Goal: Check status: Check status

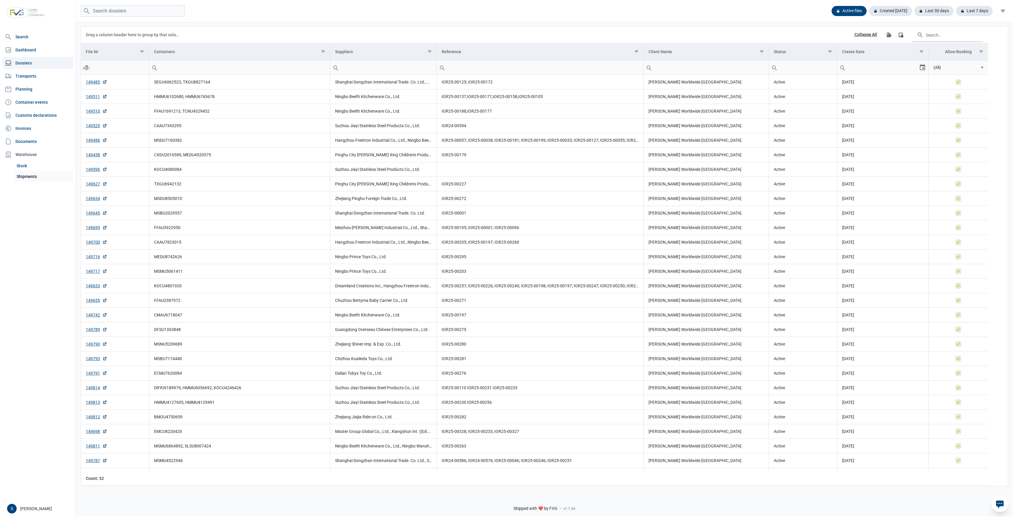
click at [38, 178] on link "Shipments" at bounding box center [43, 176] width 59 height 11
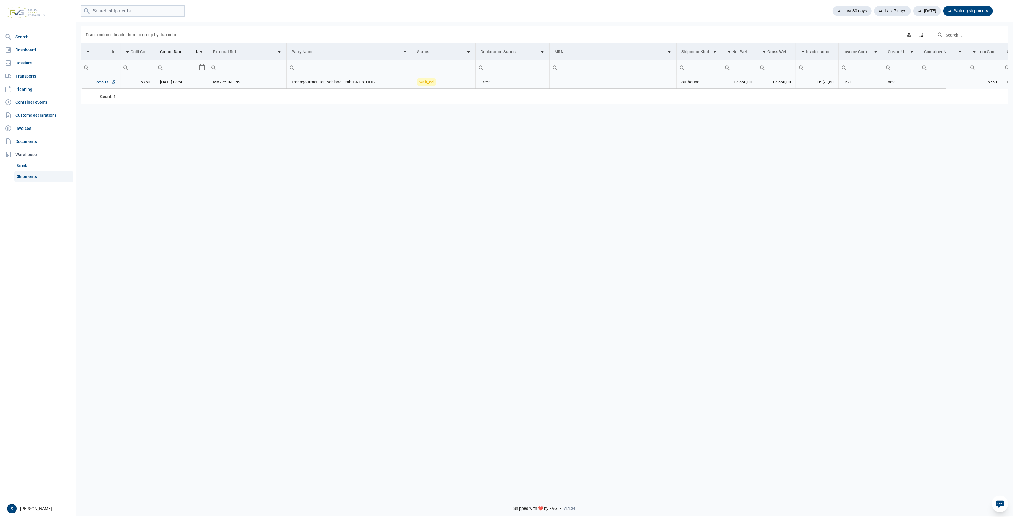
click at [102, 82] on link "65603" at bounding box center [106, 82] width 19 height 6
click at [874, 10] on div "Last 30 days" at bounding box center [892, 11] width 37 height 10
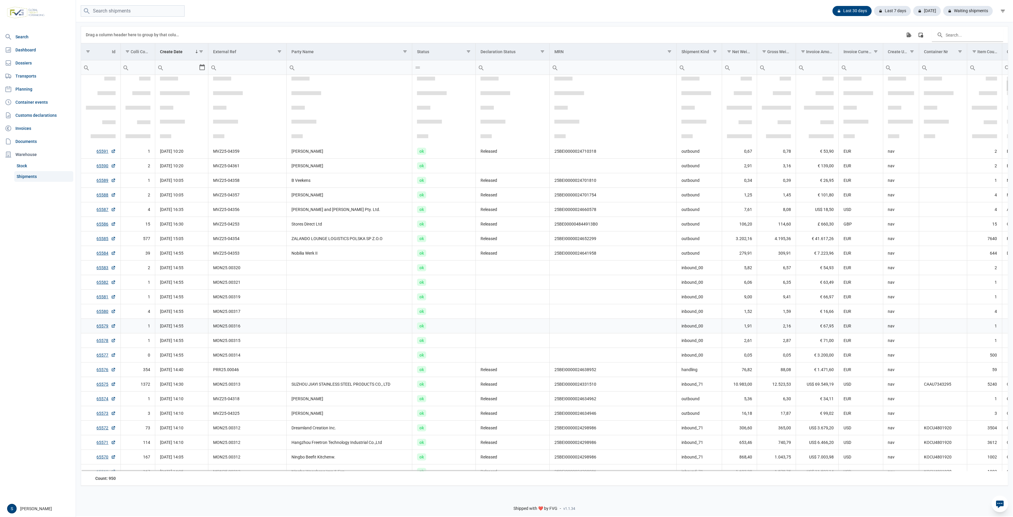
scroll to position [175, 0]
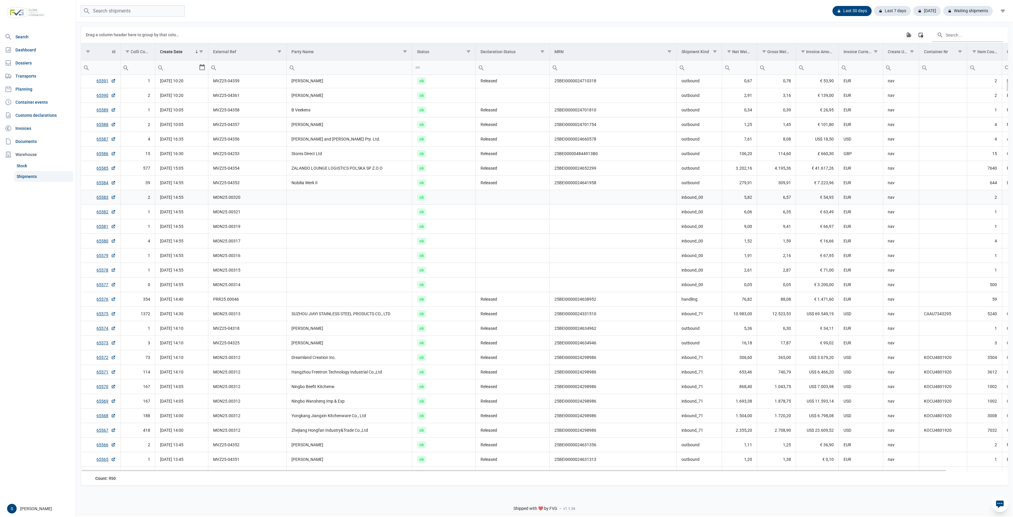
click at [247, 194] on td "MON25.00320" at bounding box center [247, 197] width 78 height 15
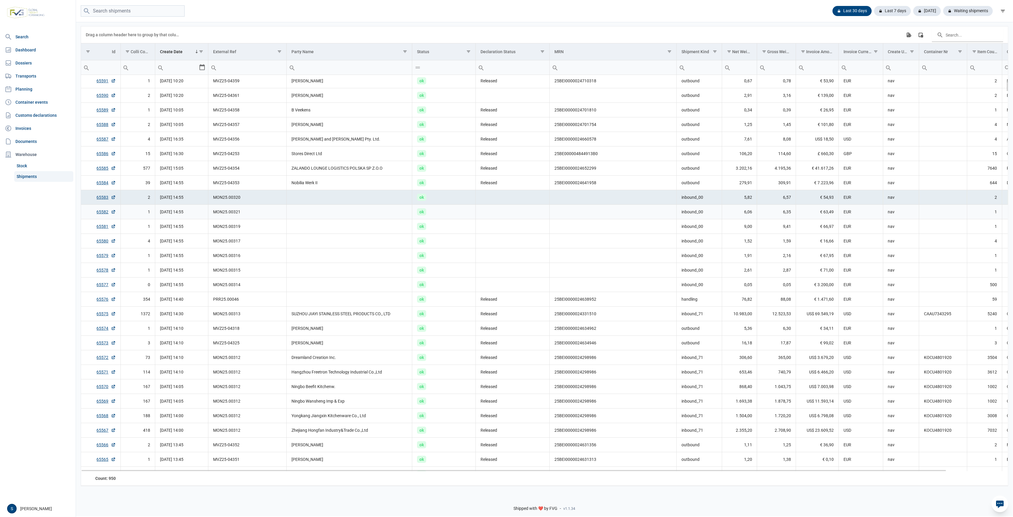
click at [246, 208] on td "MON25.00321" at bounding box center [247, 211] width 78 height 15
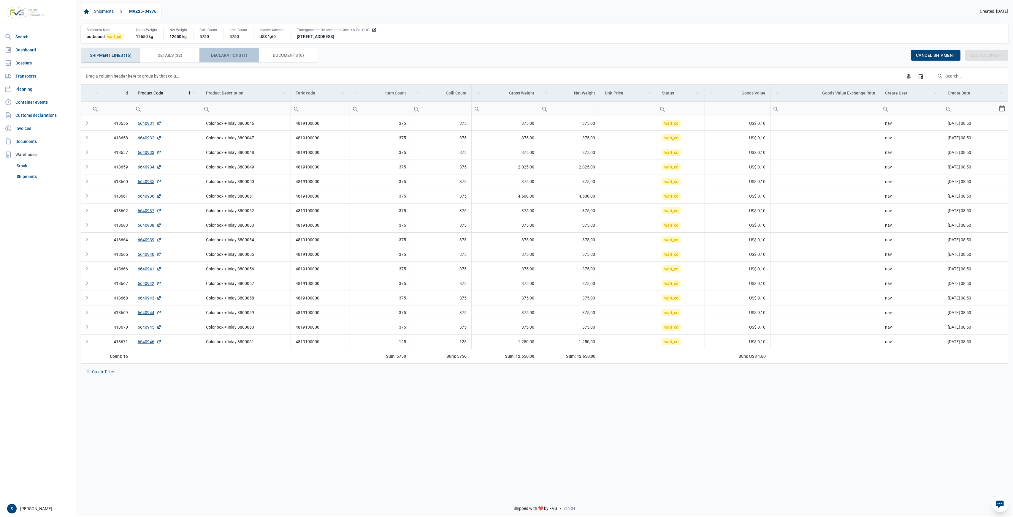
click at [221, 58] on span "Declarations (1) Declarations (1)" at bounding box center [229, 55] width 36 height 7
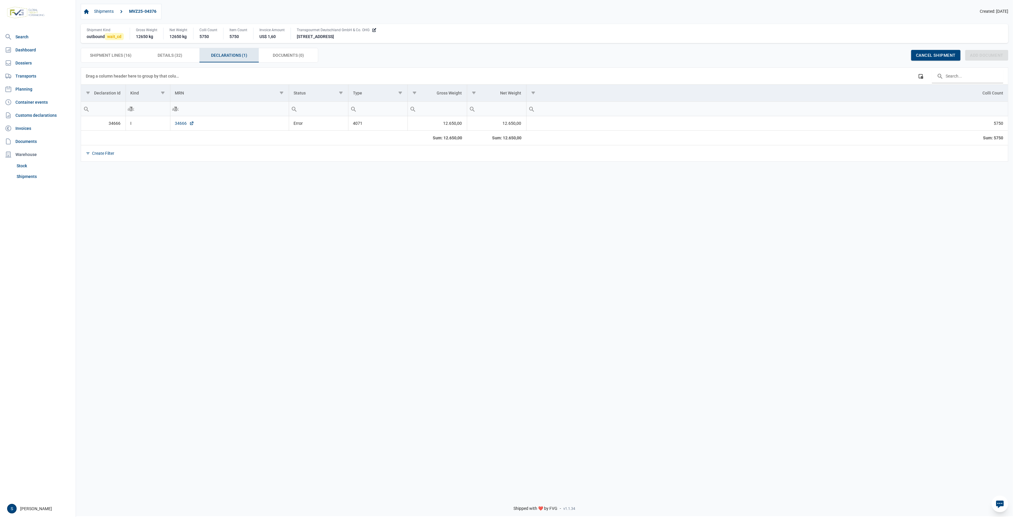
click at [182, 124] on link "34666" at bounding box center [184, 123] width 19 height 6
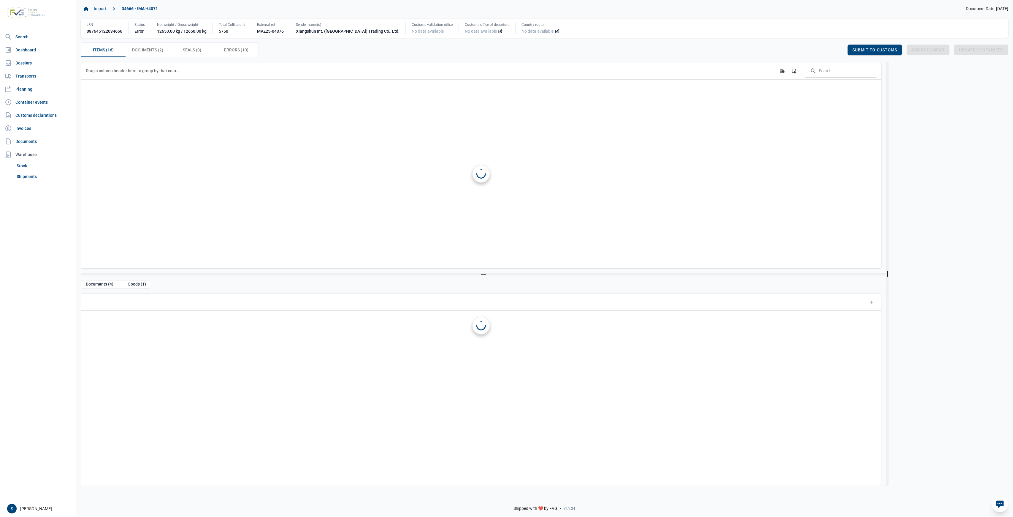
click at [202, 52] on div "Seals (0) Seals (0)" at bounding box center [192, 50] width 45 height 14
click at [237, 52] on span "Errors (13) Errors (13)" at bounding box center [236, 49] width 24 height 7
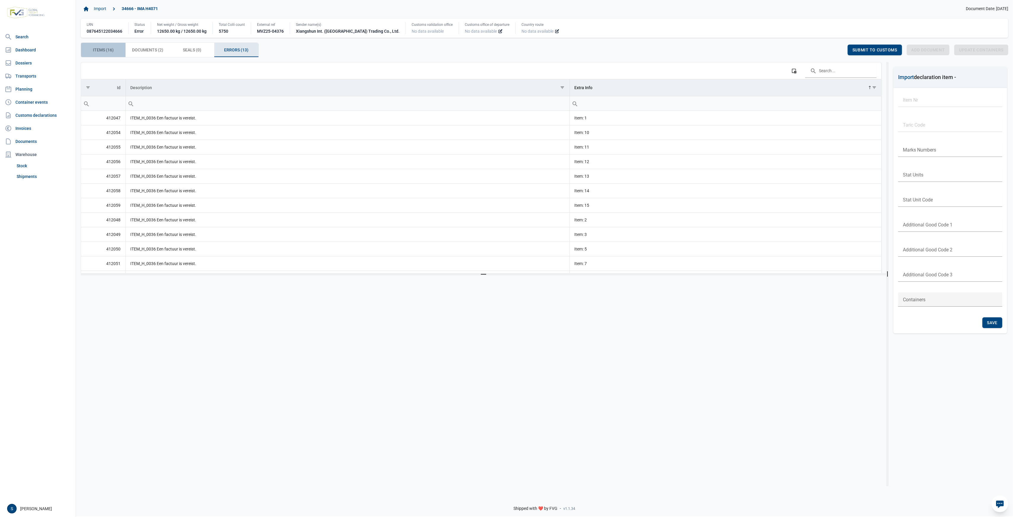
click at [93, 57] on div "Items (16) Items (16)" at bounding box center [103, 50] width 45 height 14
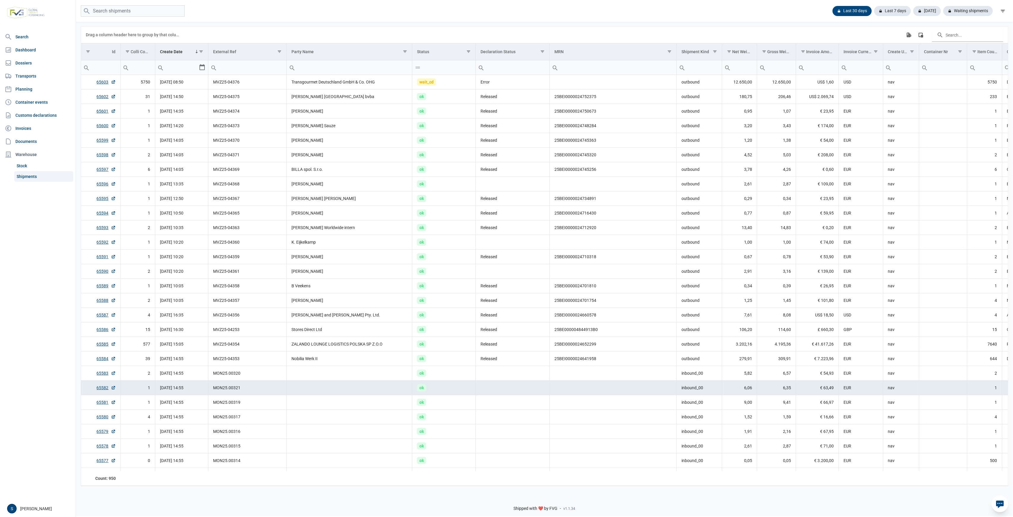
click at [42, 56] on nav "Search Dashboard Dossiers Transports Planning Container events Customs declarat…" at bounding box center [38, 265] width 76 height 469
click at [39, 63] on link "Dossiers" at bounding box center [37, 63] width 71 height 12
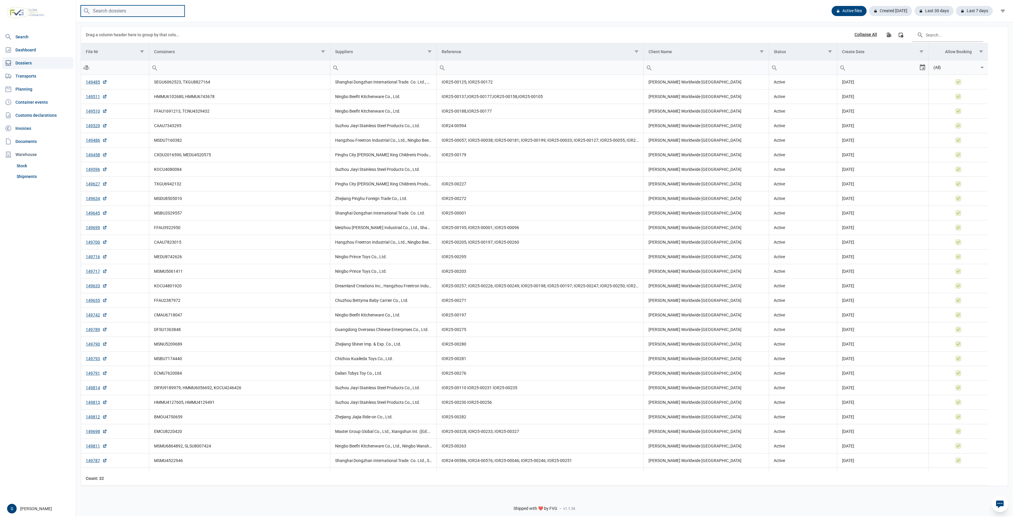
click at [107, 11] on input "search" at bounding box center [133, 11] width 104 height 12
paste input "TCNU4329432"
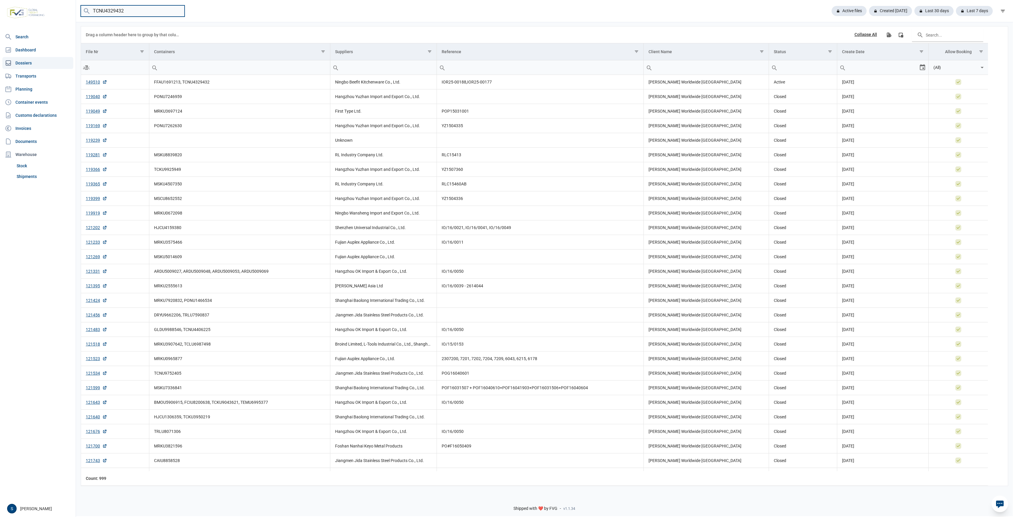
type input "TCNU4329432"
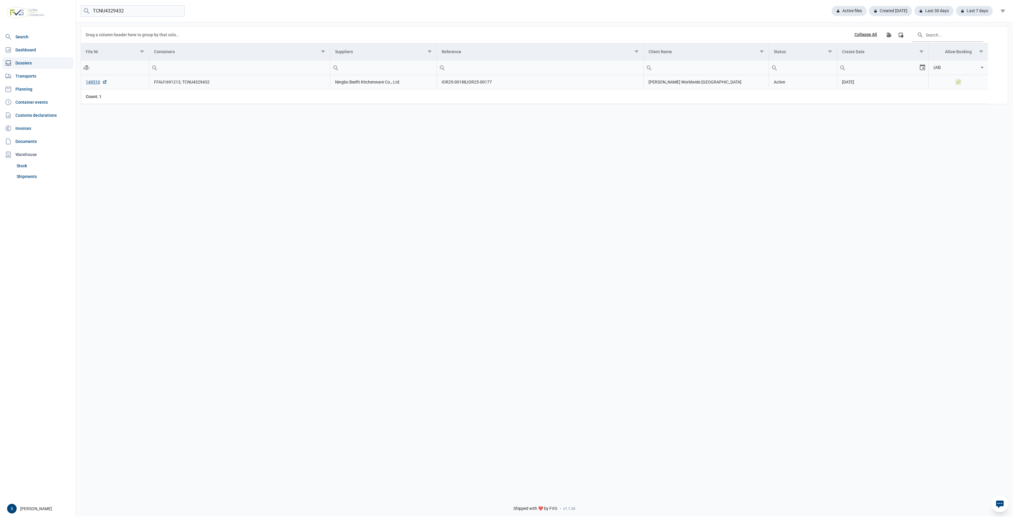
click at [94, 79] on td "149510" at bounding box center [115, 82] width 68 height 15
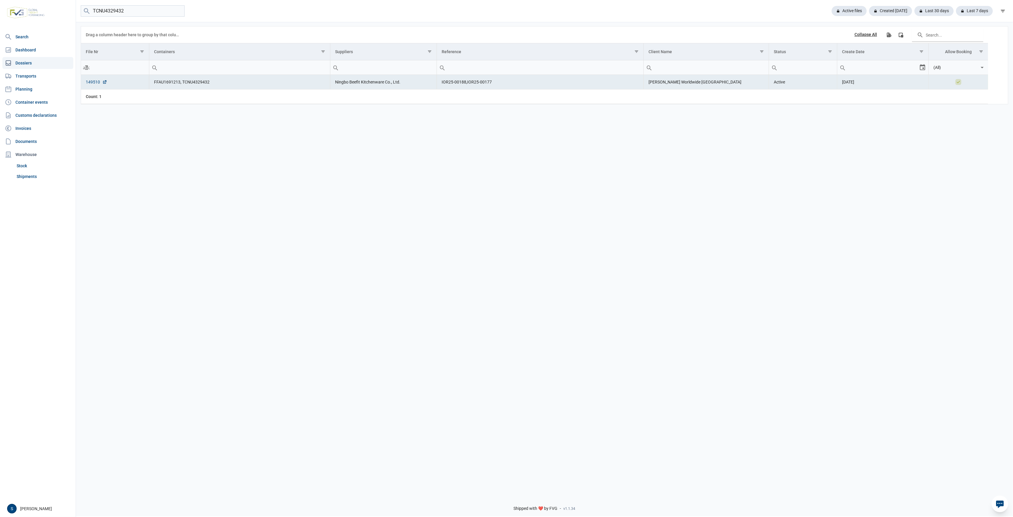
click at [93, 80] on link "149510" at bounding box center [96, 82] width 21 height 6
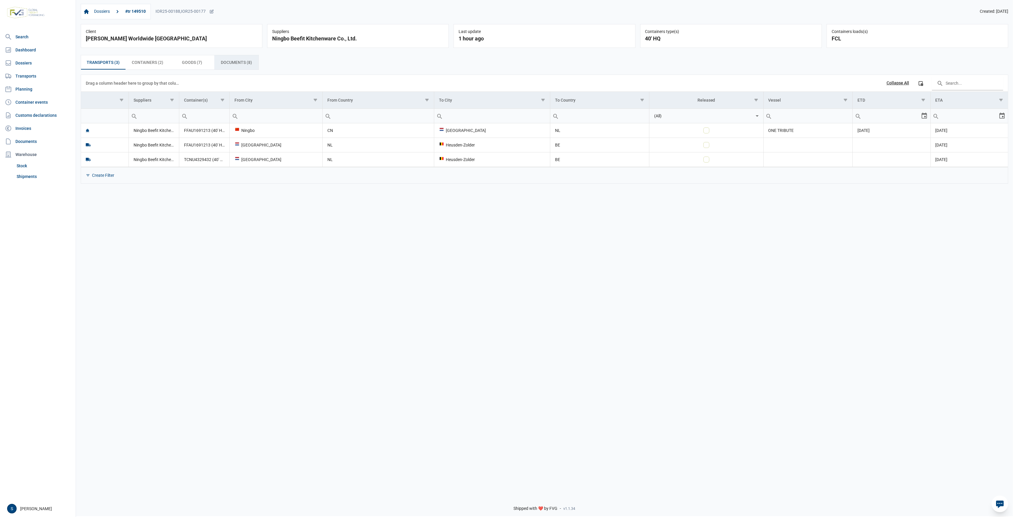
drag, startPoint x: 245, startPoint y: 62, endPoint x: 331, endPoint y: 291, distance: 244.3
click at [245, 62] on span "Documents (8) Documents (8)" at bounding box center [236, 62] width 31 height 7
